Goal: Task Accomplishment & Management: Use online tool/utility

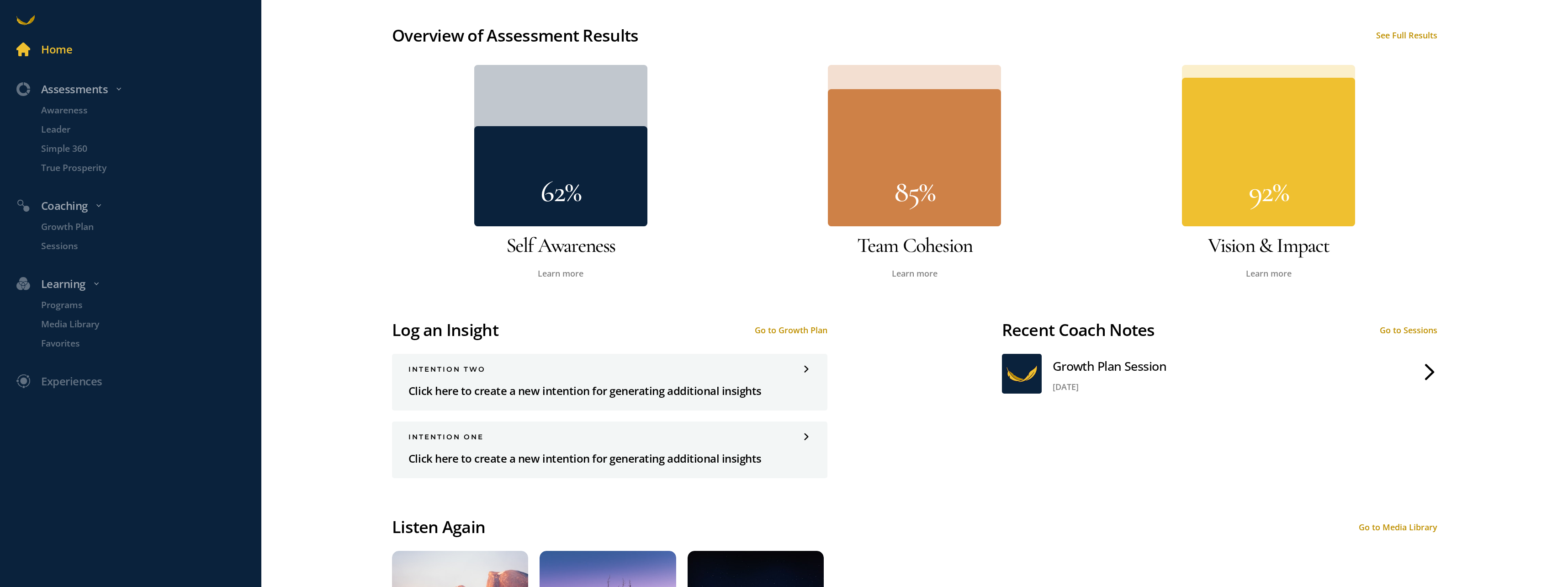
scroll to position [457, 0]
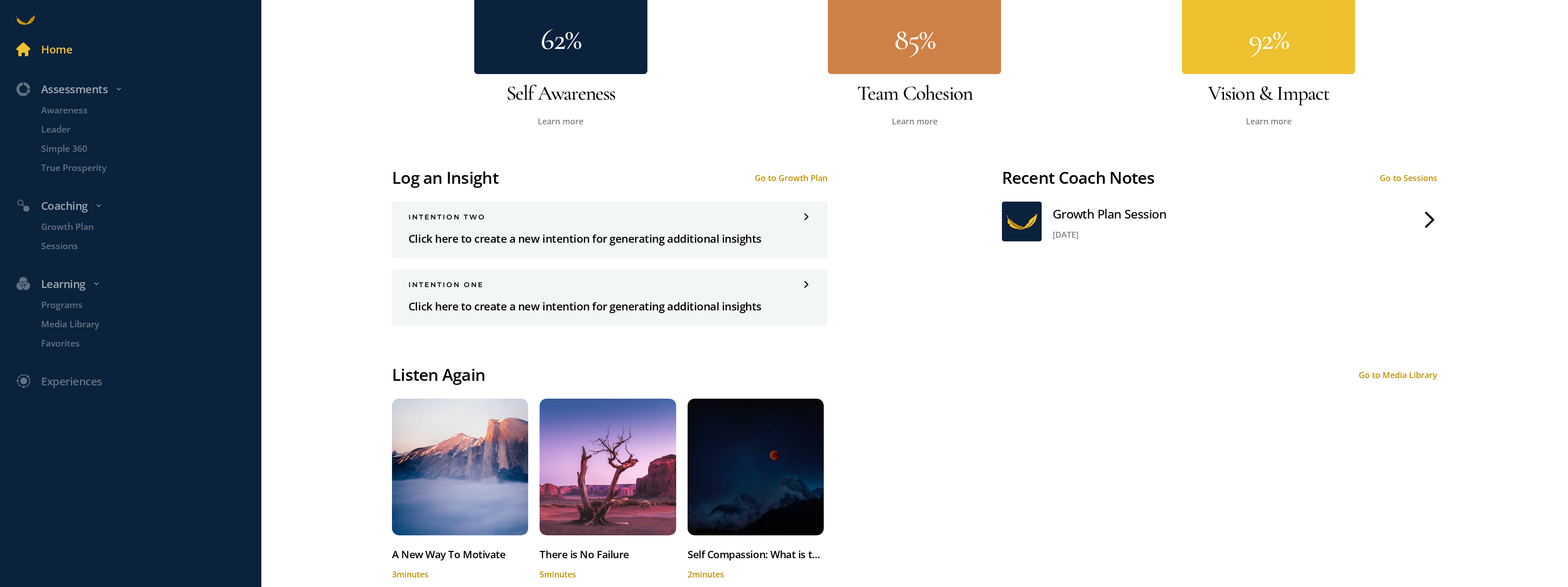
click at [1423, 215] on span at bounding box center [1429, 220] width 16 height 16
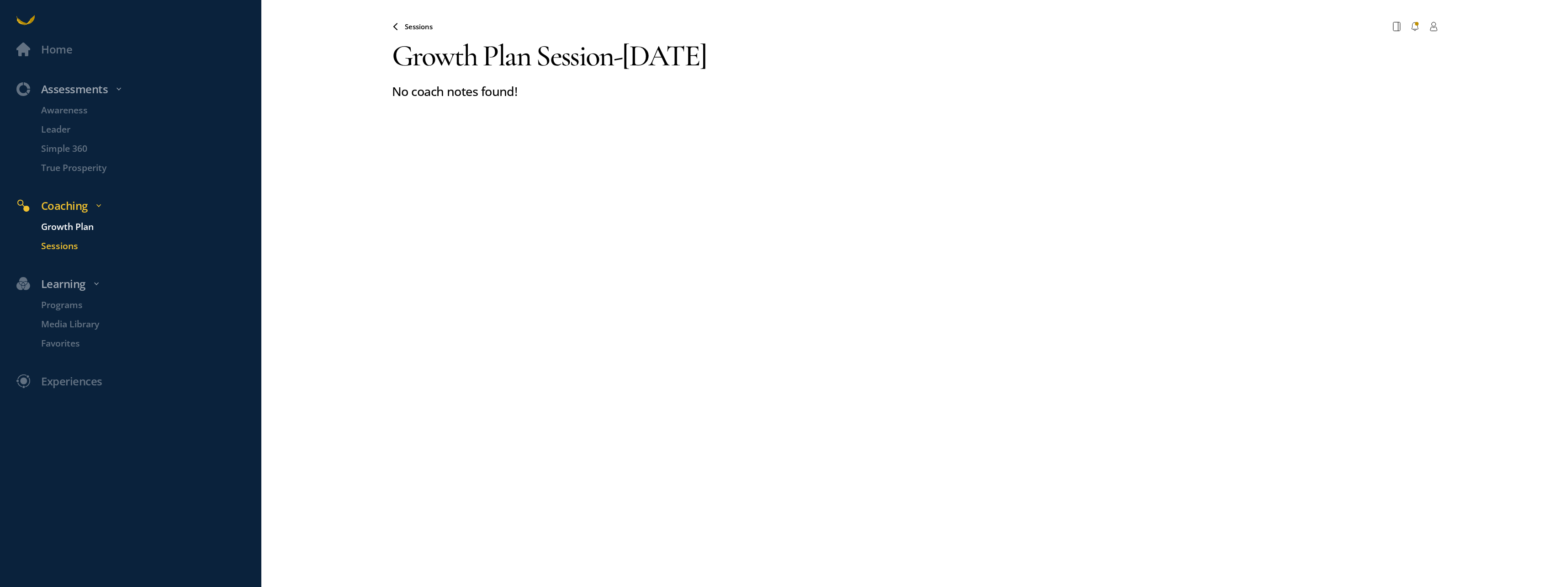
click at [71, 227] on p "Growth Plan" at bounding box center [150, 227] width 217 height 14
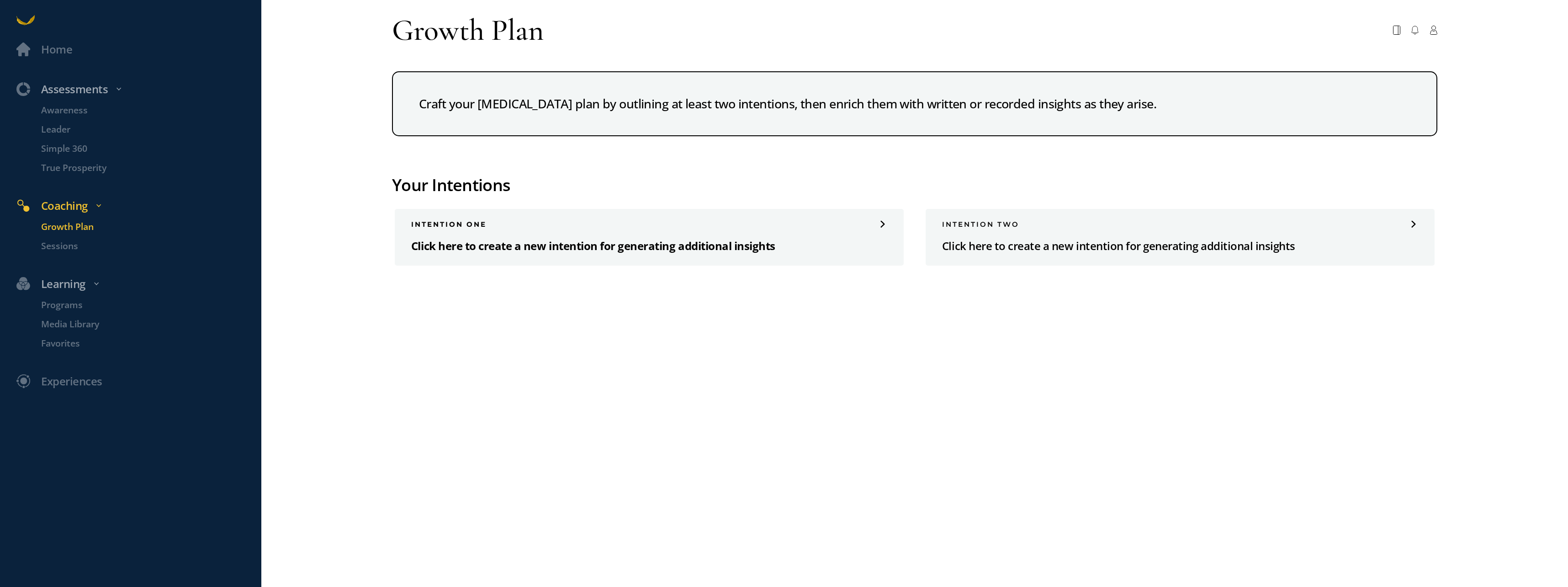
click at [562, 248] on p "Click here to create a new intention for generating additional insights" at bounding box center [649, 245] width 476 height 18
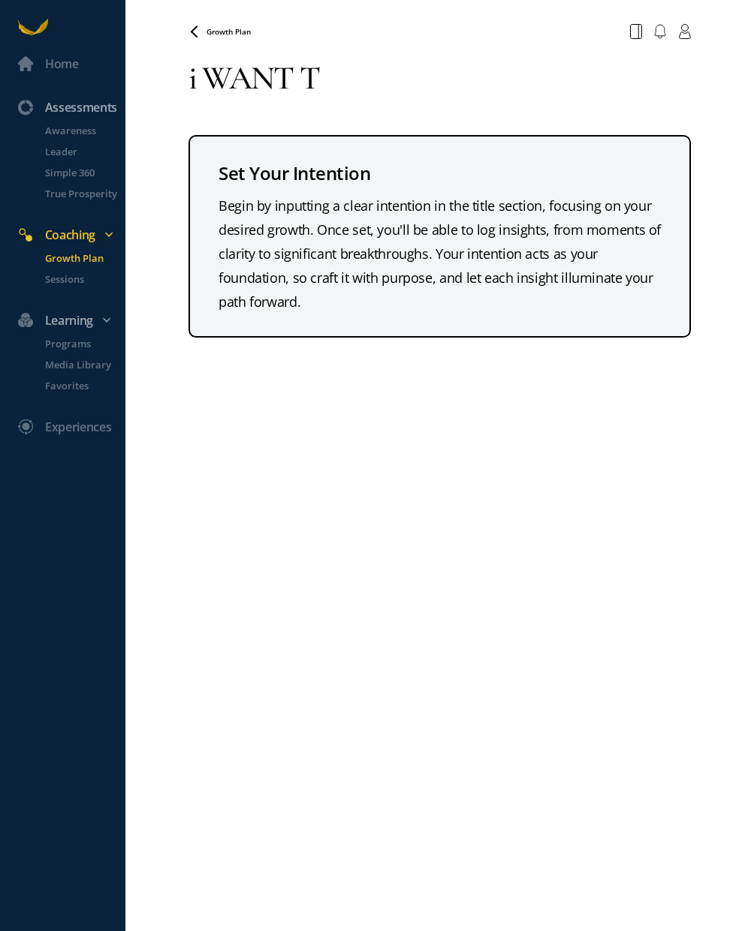
type textarea "i WANT TO"
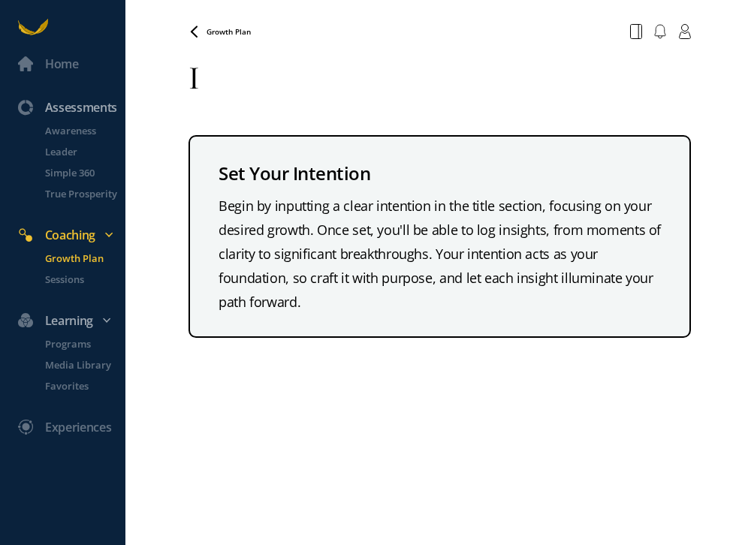
type textarea "I"
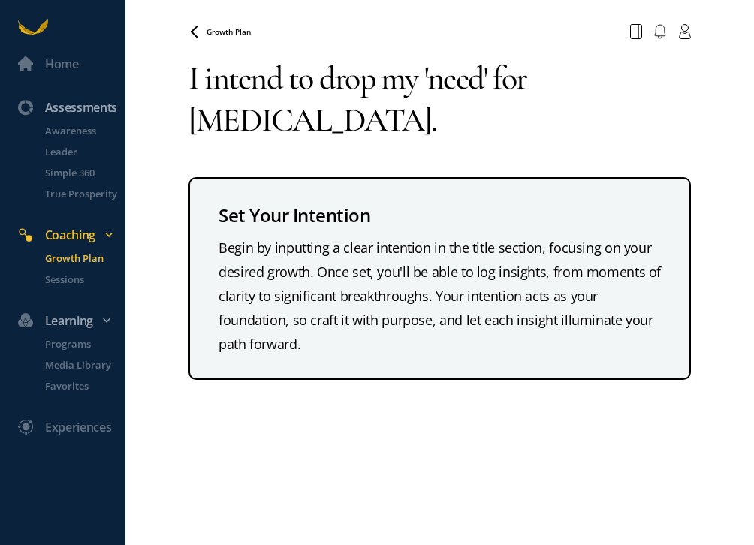
type textarea "I intend to drop my 'need' for [MEDICAL_DATA]."
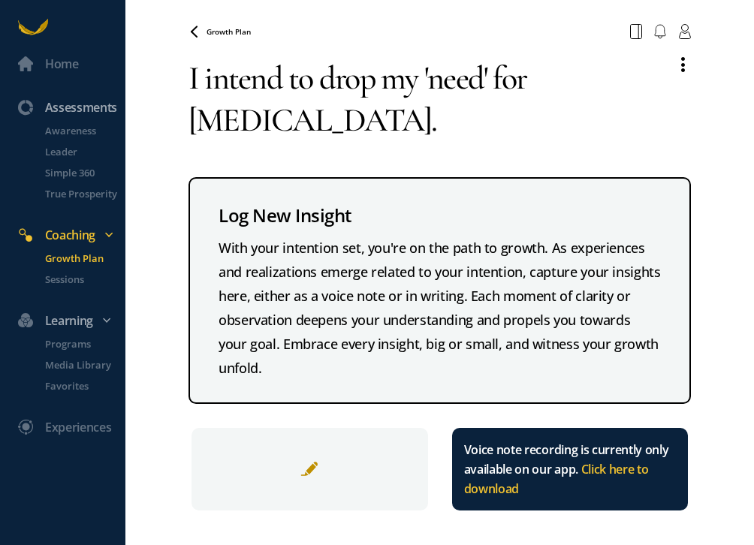
click at [300, 111] on textarea "I intend to drop my 'need' for [MEDICAL_DATA]." at bounding box center [425, 99] width 475 height 108
click at [188, 30] on icon at bounding box center [194, 32] width 12 height 12
drag, startPoint x: 385, startPoint y: 134, endPoint x: 163, endPoint y: 94, distance: 225.8
click at [163, 94] on div "Home Assessments Awareness Leader Simple 360 True Prosperity Coaching Growth Pl…" at bounding box center [377, 272] width 754 height 545
type textarea "y"
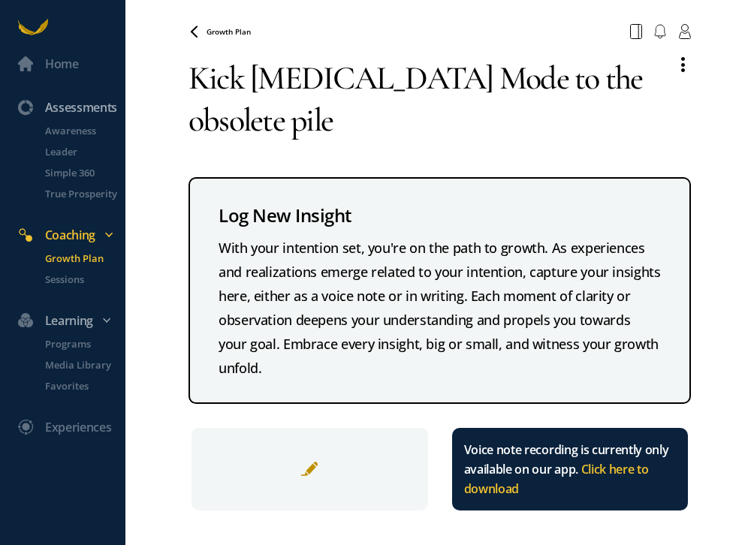
click at [349, 115] on textarea "Kick [MEDICAL_DATA] Mode to the obsolete pile" at bounding box center [425, 99] width 475 height 108
click at [457, 84] on textarea "Kick [MEDICAL_DATA] Mode to the obsolete pile." at bounding box center [425, 99] width 475 height 108
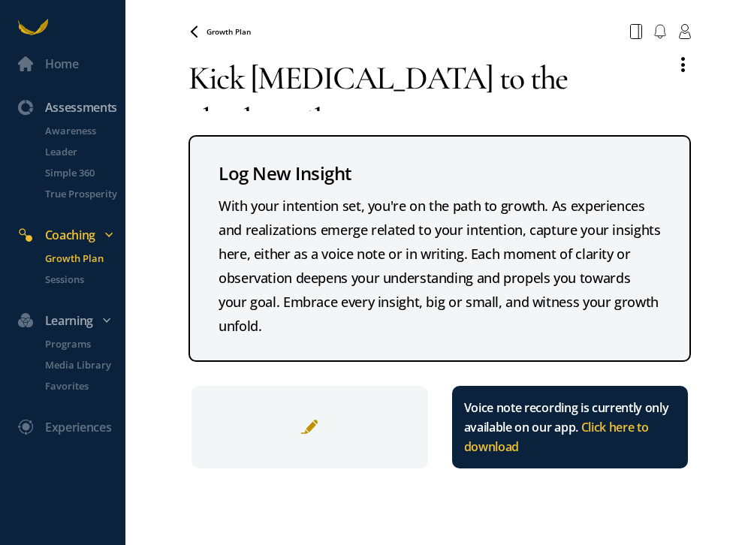
click at [279, 89] on textarea "Kick [MEDICAL_DATA] to the obsolete pile." at bounding box center [425, 78] width 475 height 66
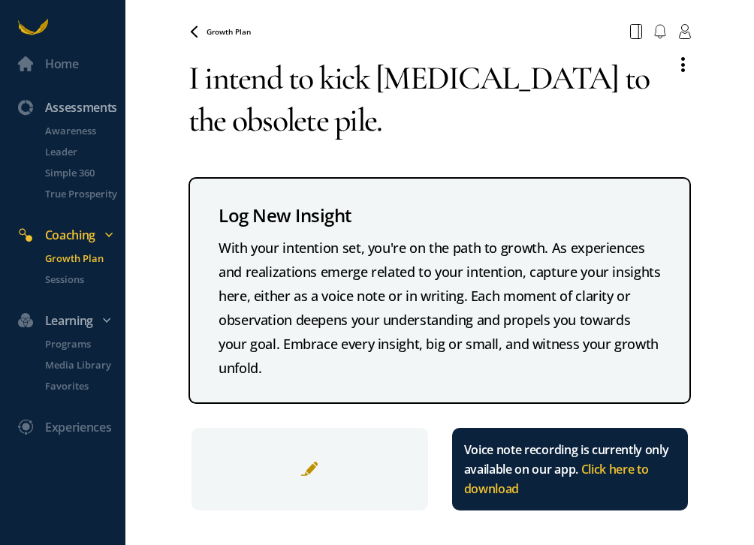
type textarea "I intend to kick [MEDICAL_DATA] to the obsolete pile."
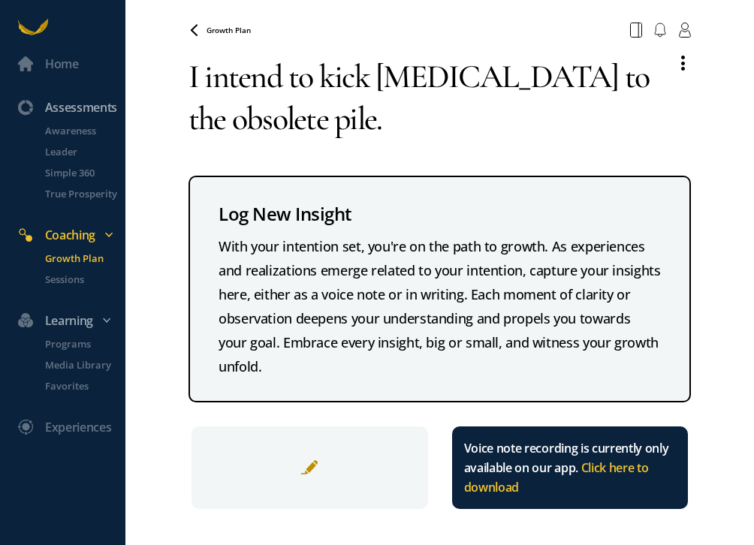
click at [314, 462] on div at bounding box center [309, 467] width 236 height 83
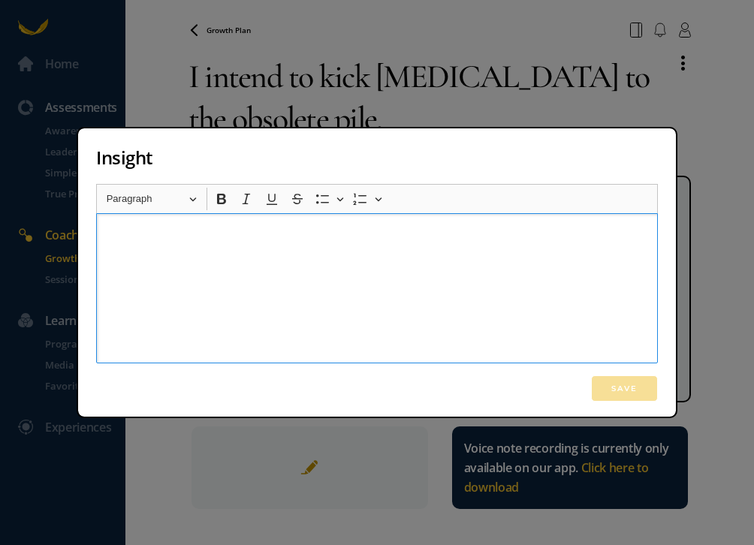
click at [384, 248] on div "Rich Text Editor, main" at bounding box center [376, 288] width 561 height 150
click at [612, 389] on button "Save" at bounding box center [624, 388] width 67 height 26
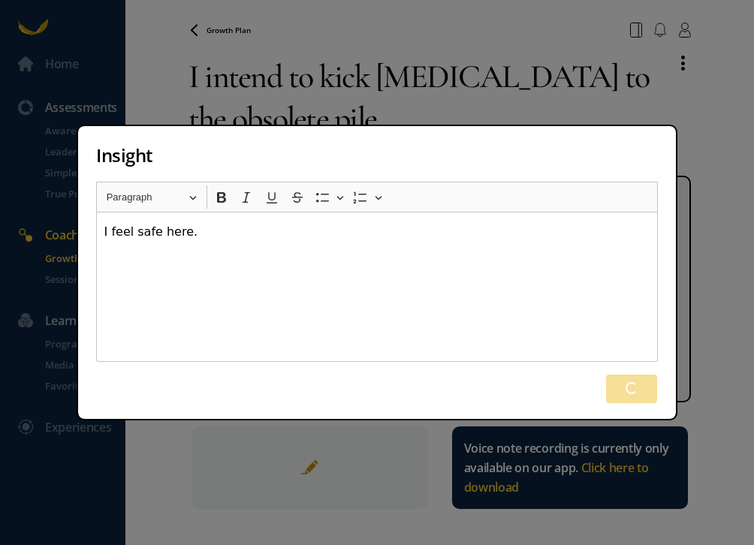
scroll to position [0, 0]
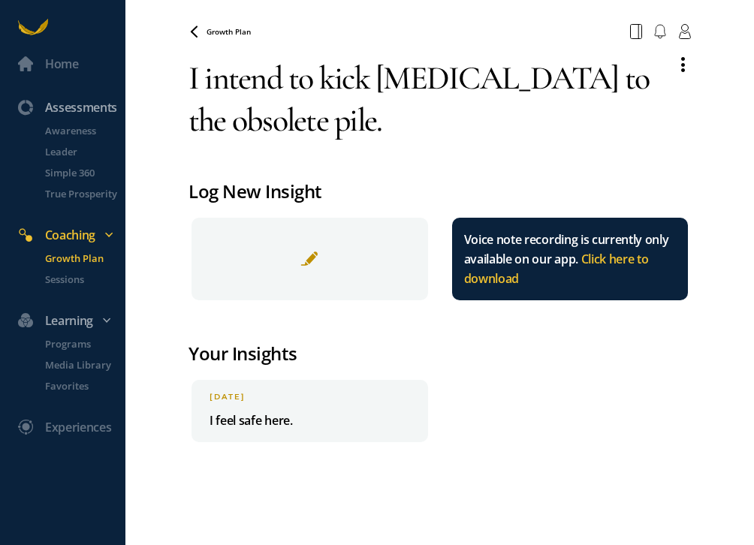
click at [314, 254] on span at bounding box center [309, 259] width 18 height 18
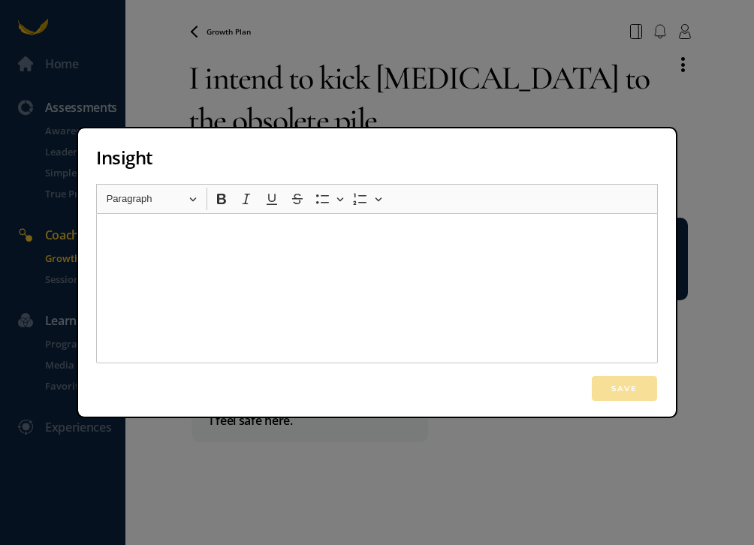
click at [314, 254] on div "Rich Text Editor, main" at bounding box center [376, 288] width 561 height 150
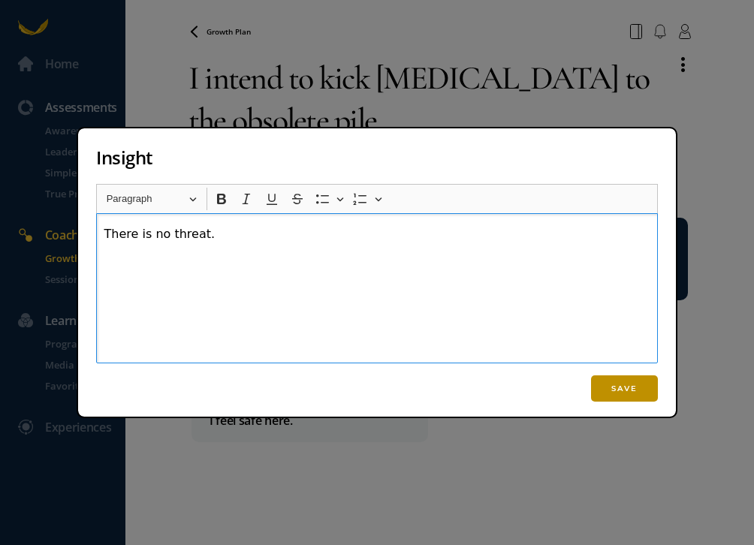
click at [618, 383] on button "Save" at bounding box center [624, 388] width 67 height 26
